Goal: Task Accomplishment & Management: Use online tool/utility

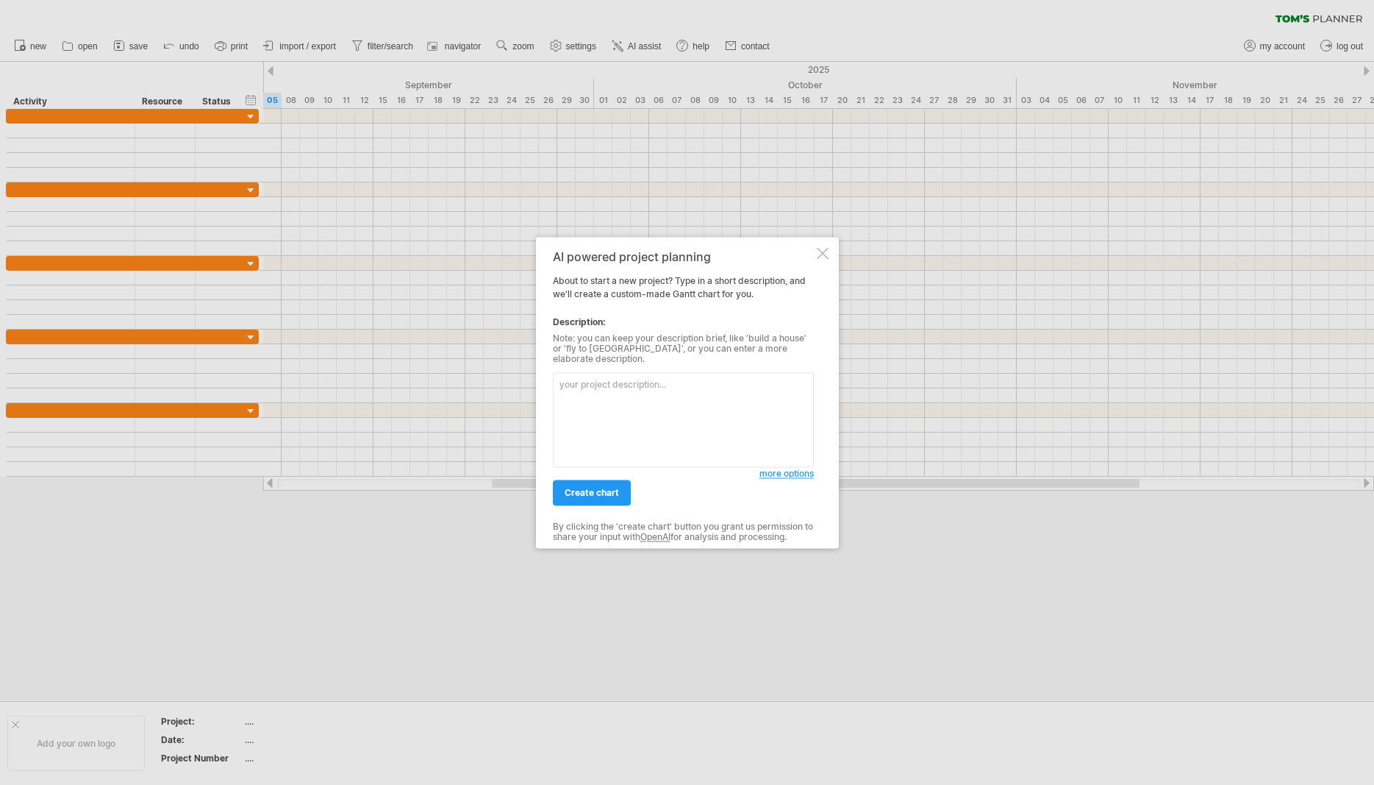
click at [819, 257] on div at bounding box center [823, 253] width 12 height 12
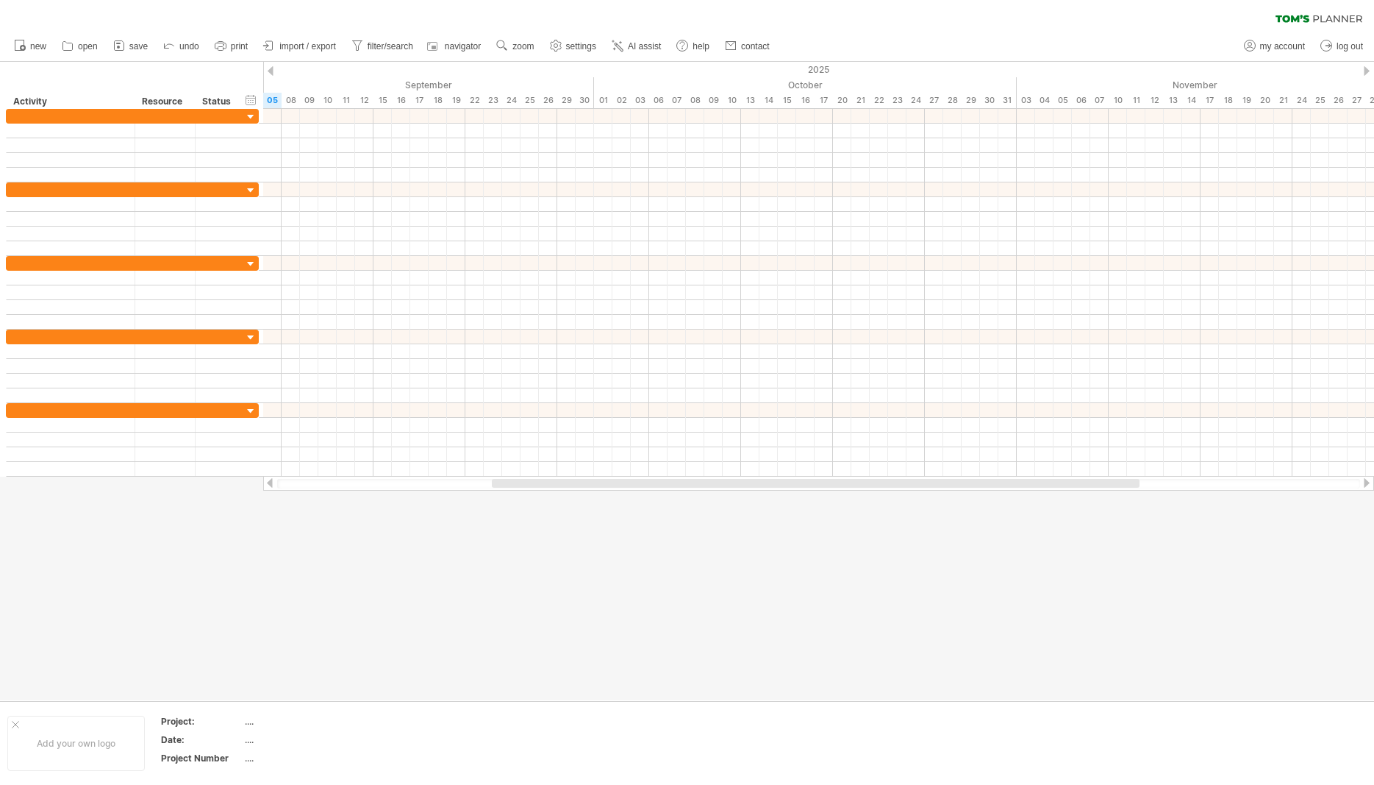
click at [1083, 38] on div "new" at bounding box center [687, 46] width 1374 height 31
click at [90, 44] on span "open" at bounding box center [88, 46] width 20 height 10
type input "**********"
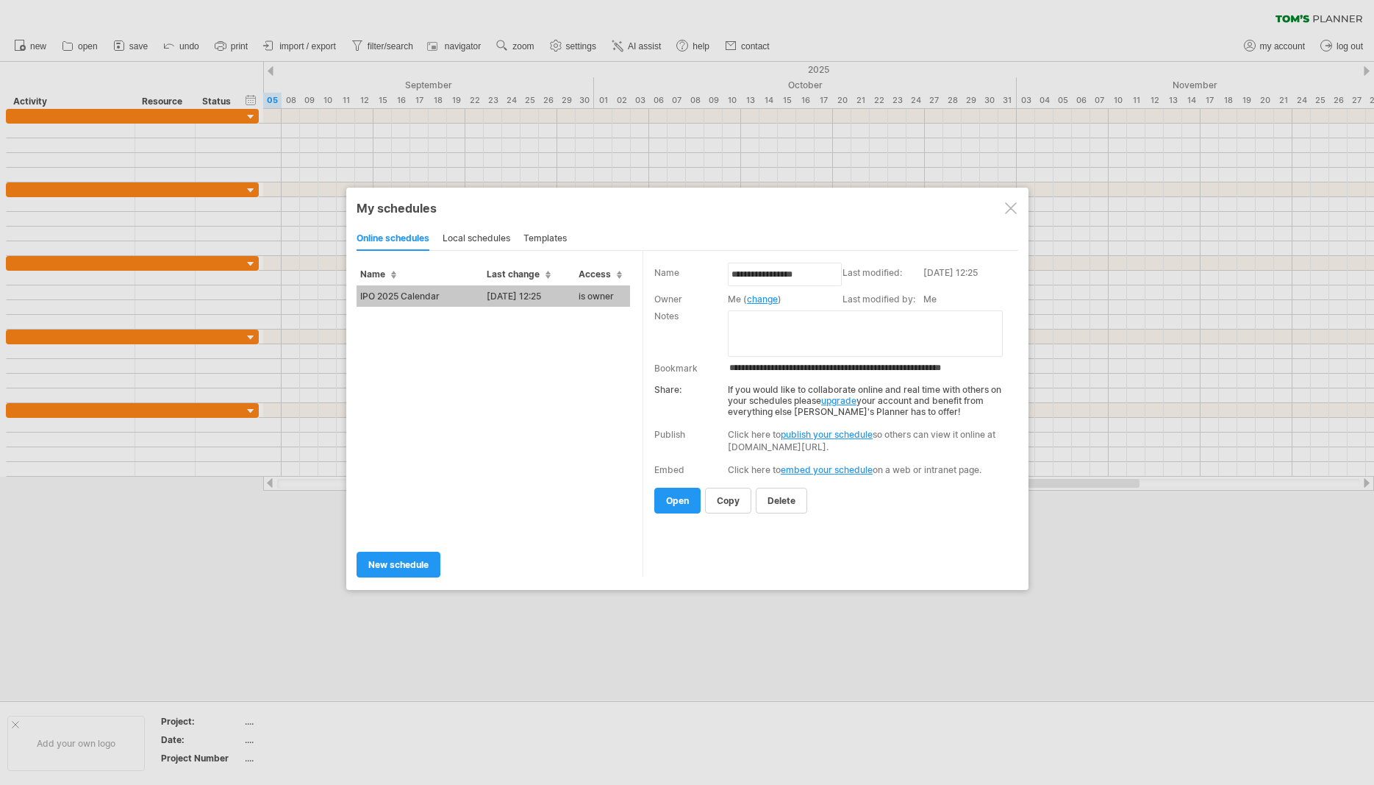
click at [388, 290] on td "IPO 2025 Calendar" at bounding box center [420, 295] width 126 height 21
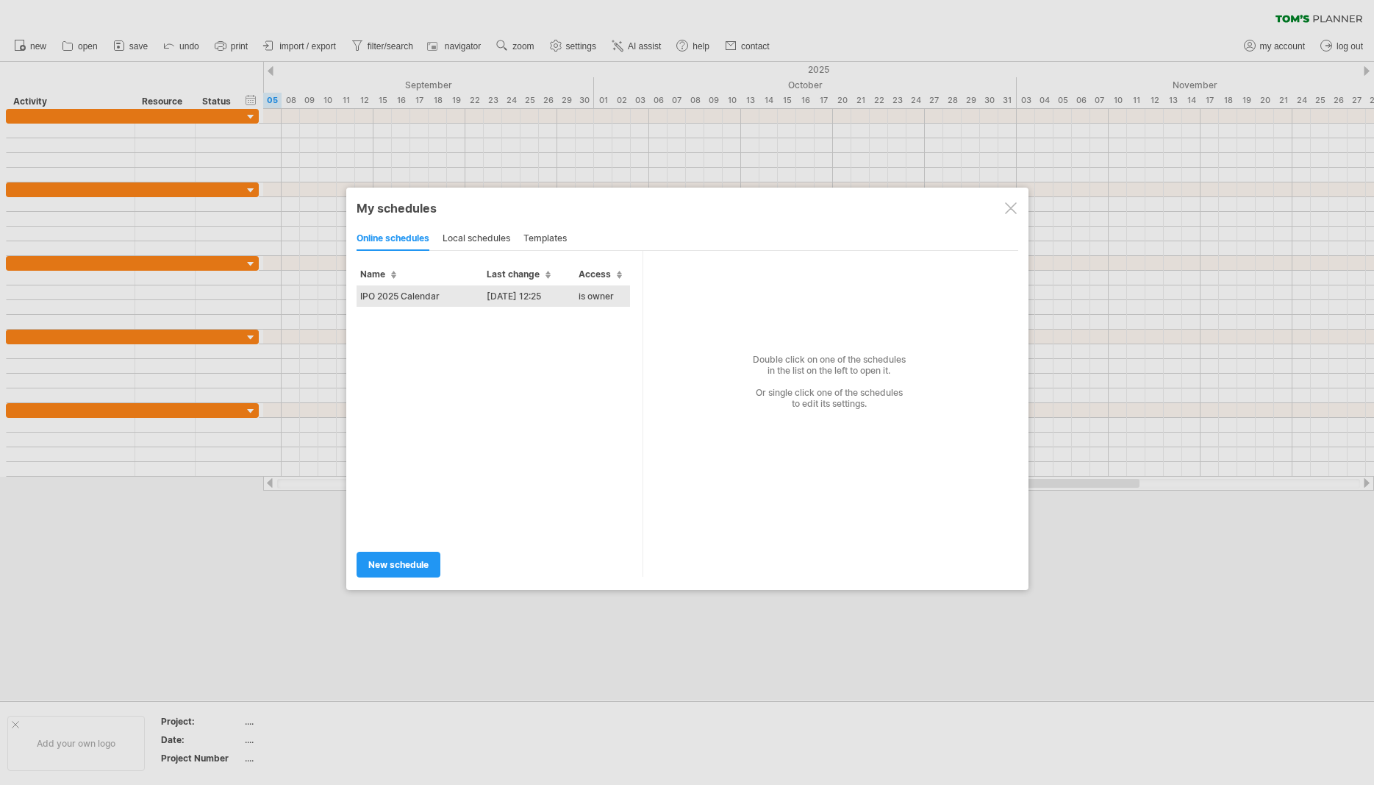
click at [395, 297] on td "IPO 2025 Calendar" at bounding box center [420, 295] width 126 height 21
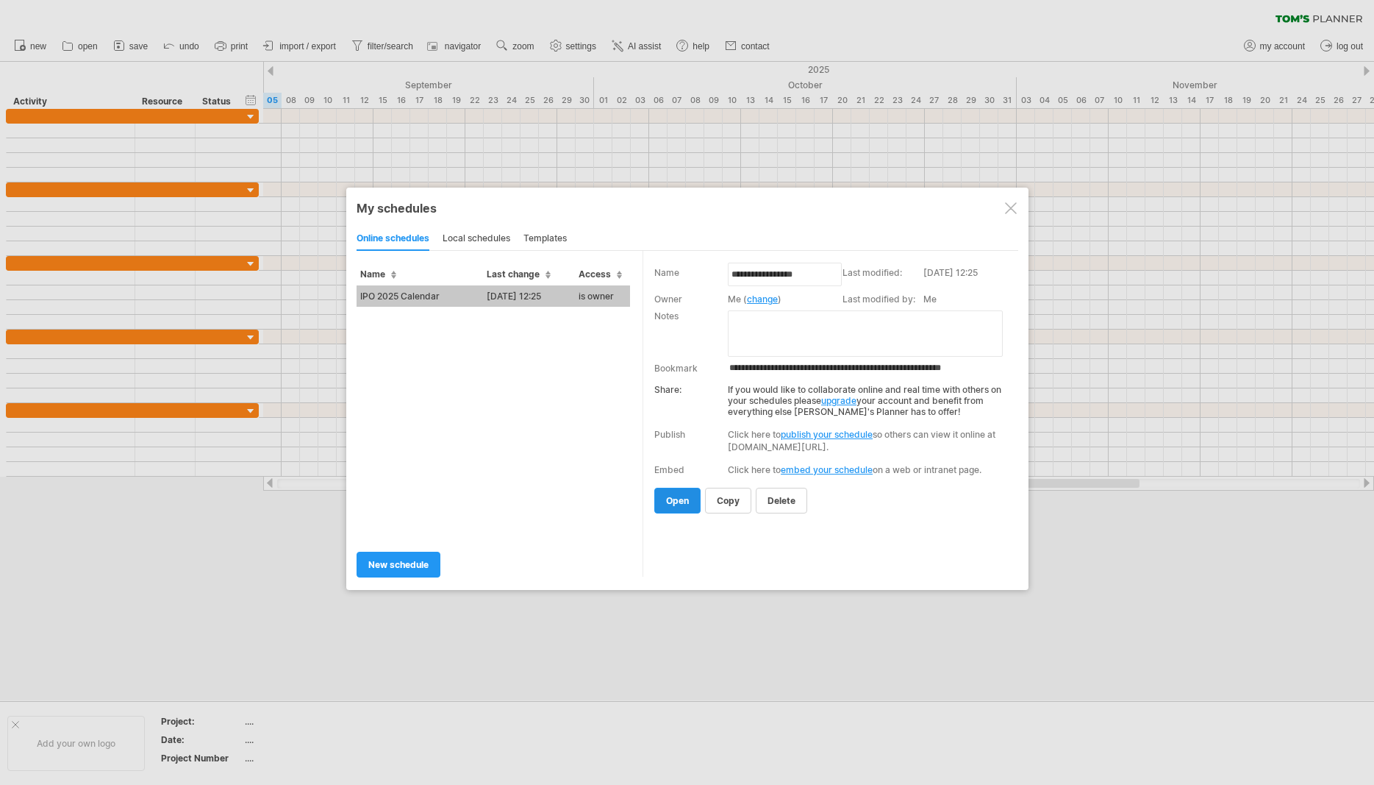
click at [686, 506] on span "open" at bounding box center [677, 500] width 23 height 11
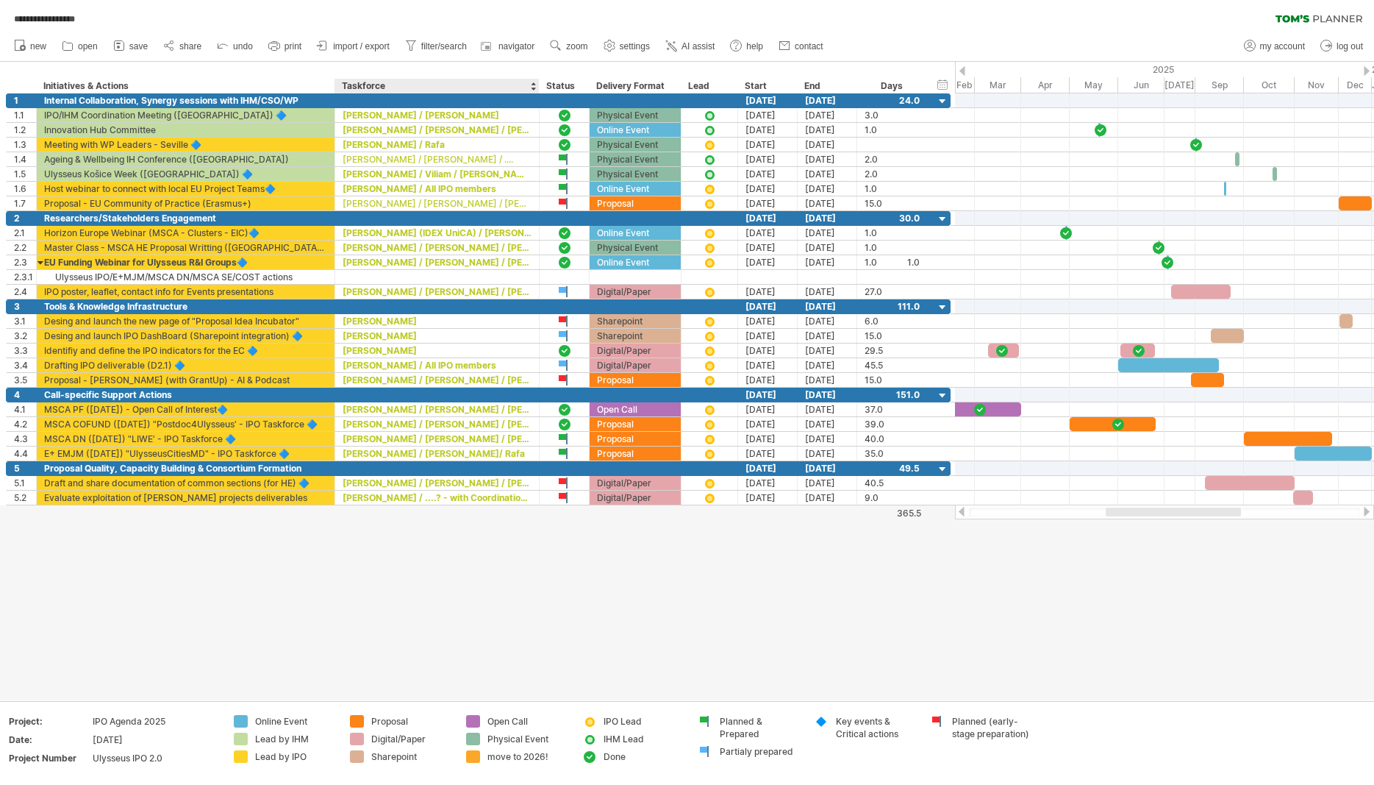
click at [528, 638] on div at bounding box center [687, 381] width 1374 height 638
